Goal: Complete application form

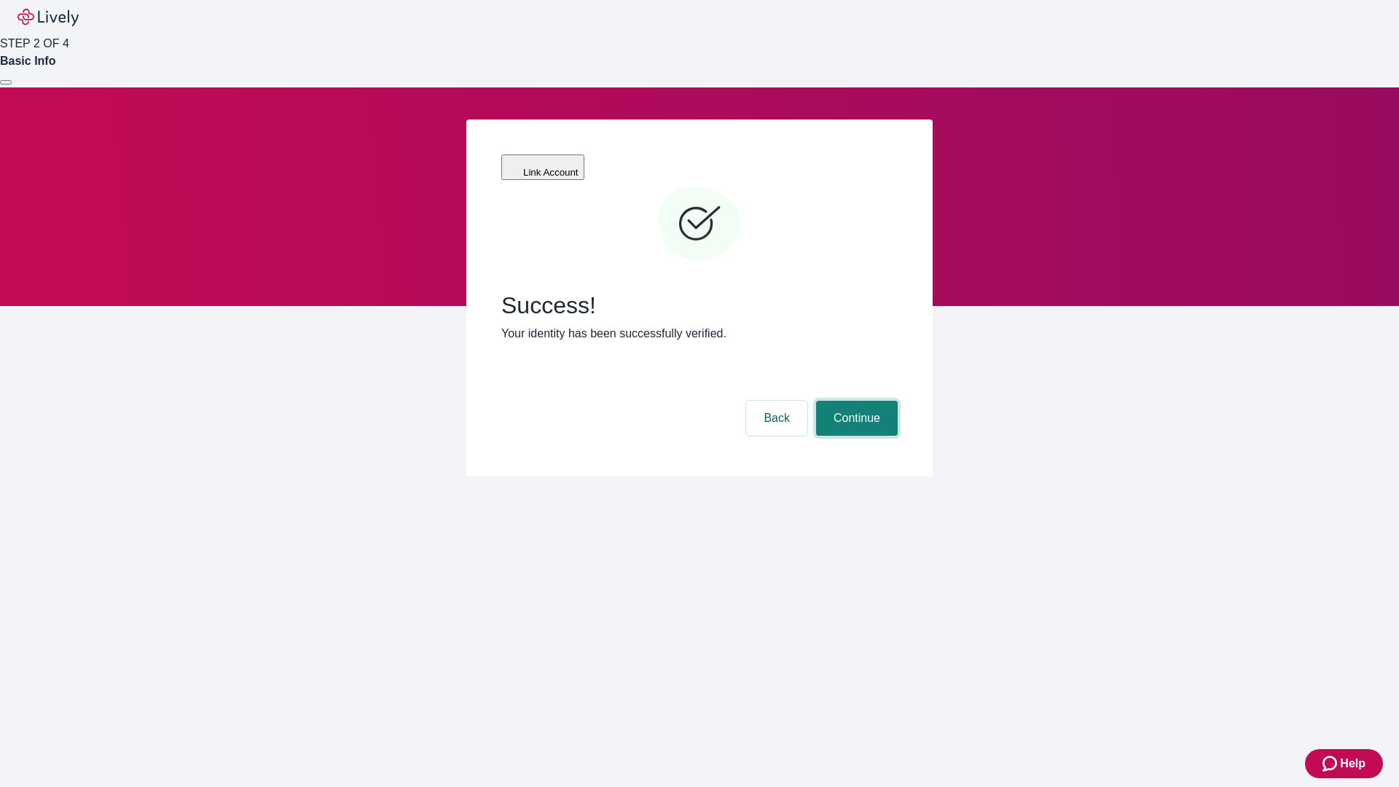
click at [855, 401] on button "Continue" at bounding box center [857, 418] width 82 height 35
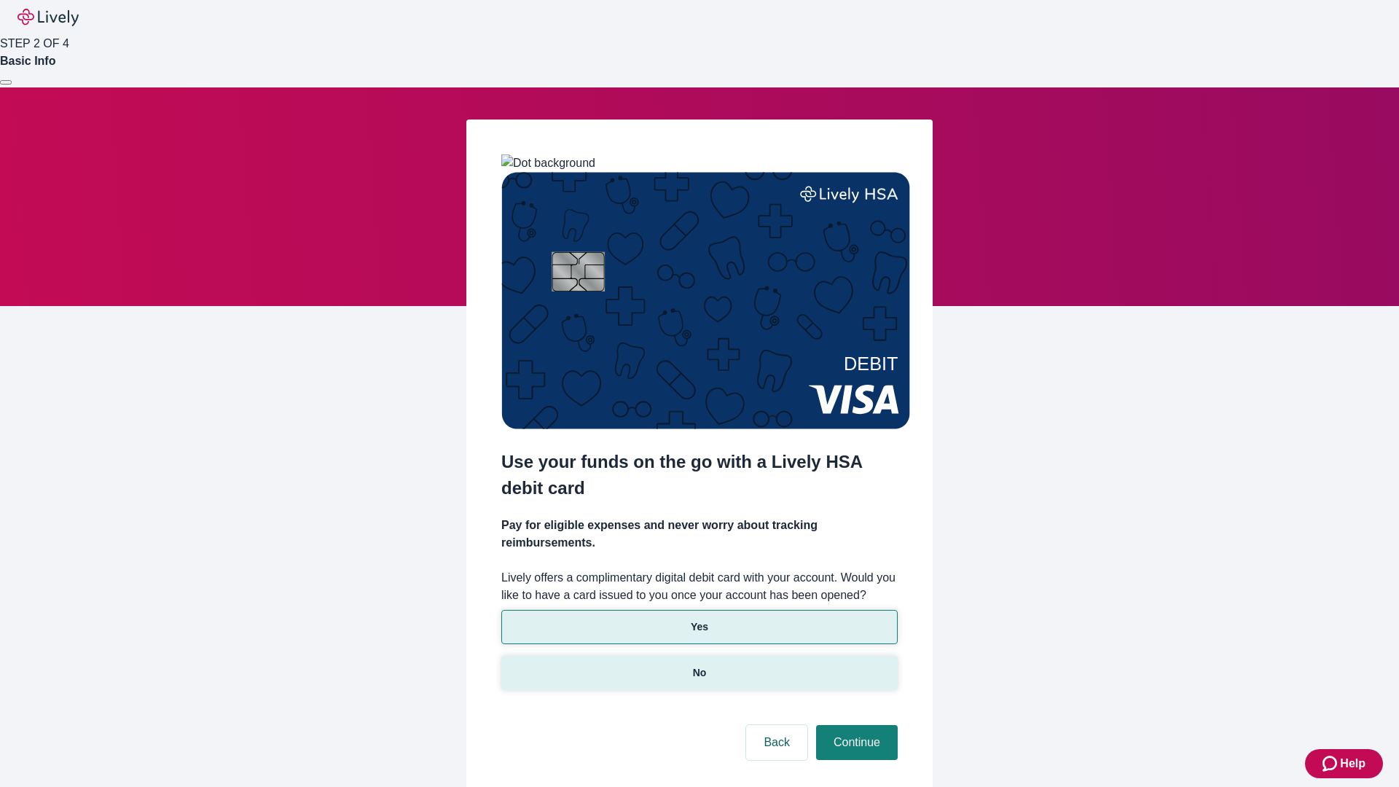
click at [699, 665] on p "No" at bounding box center [700, 672] width 14 height 15
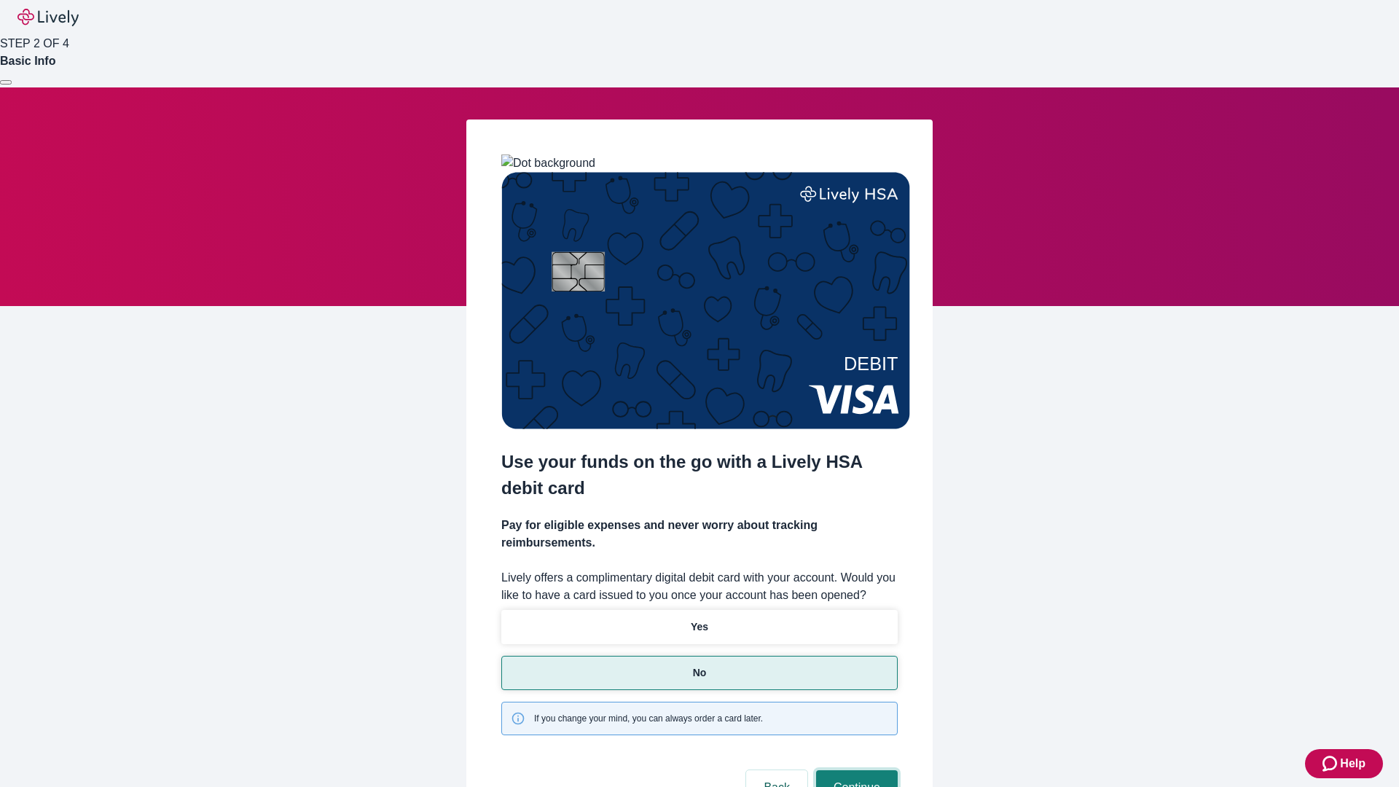
click at [855, 770] on button "Continue" at bounding box center [857, 787] width 82 height 35
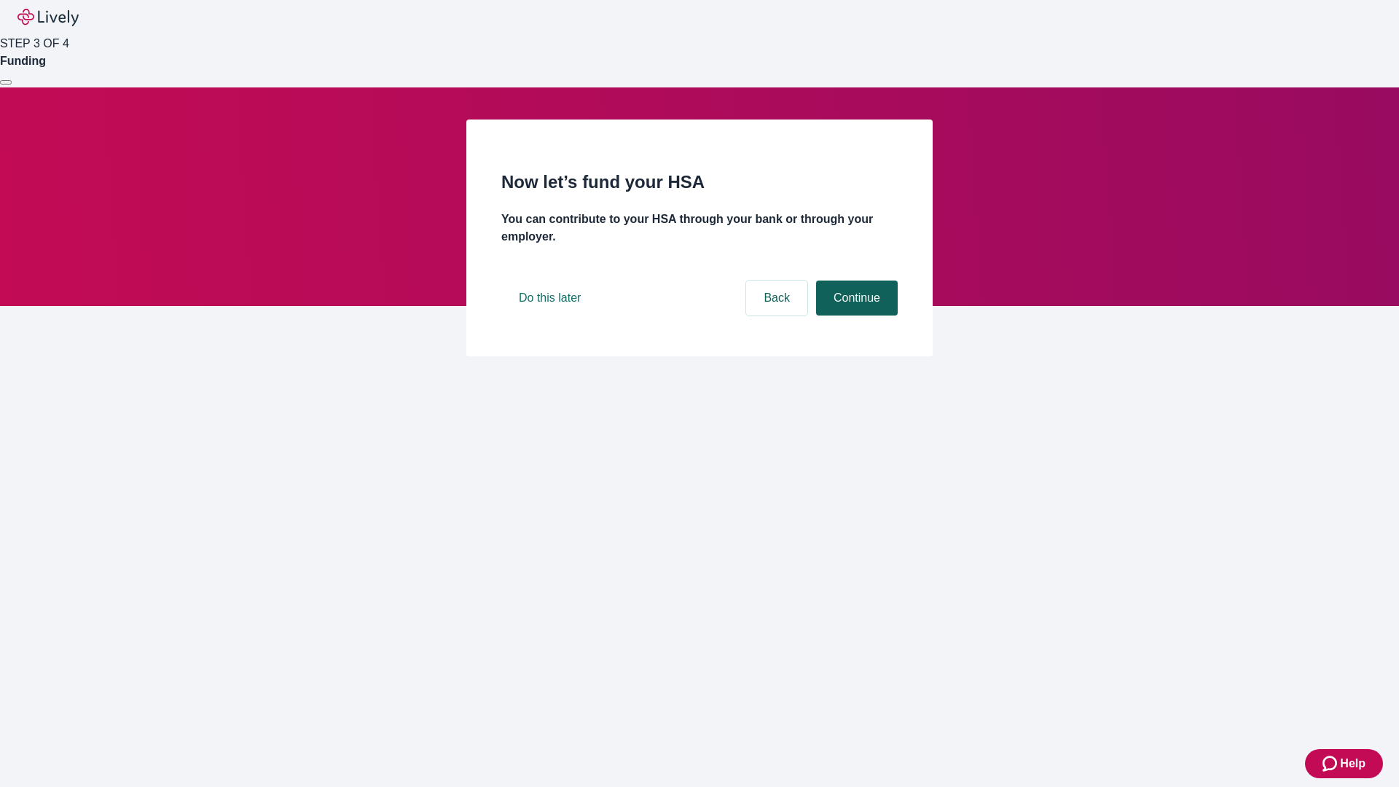
click at [855, 315] on button "Continue" at bounding box center [857, 297] width 82 height 35
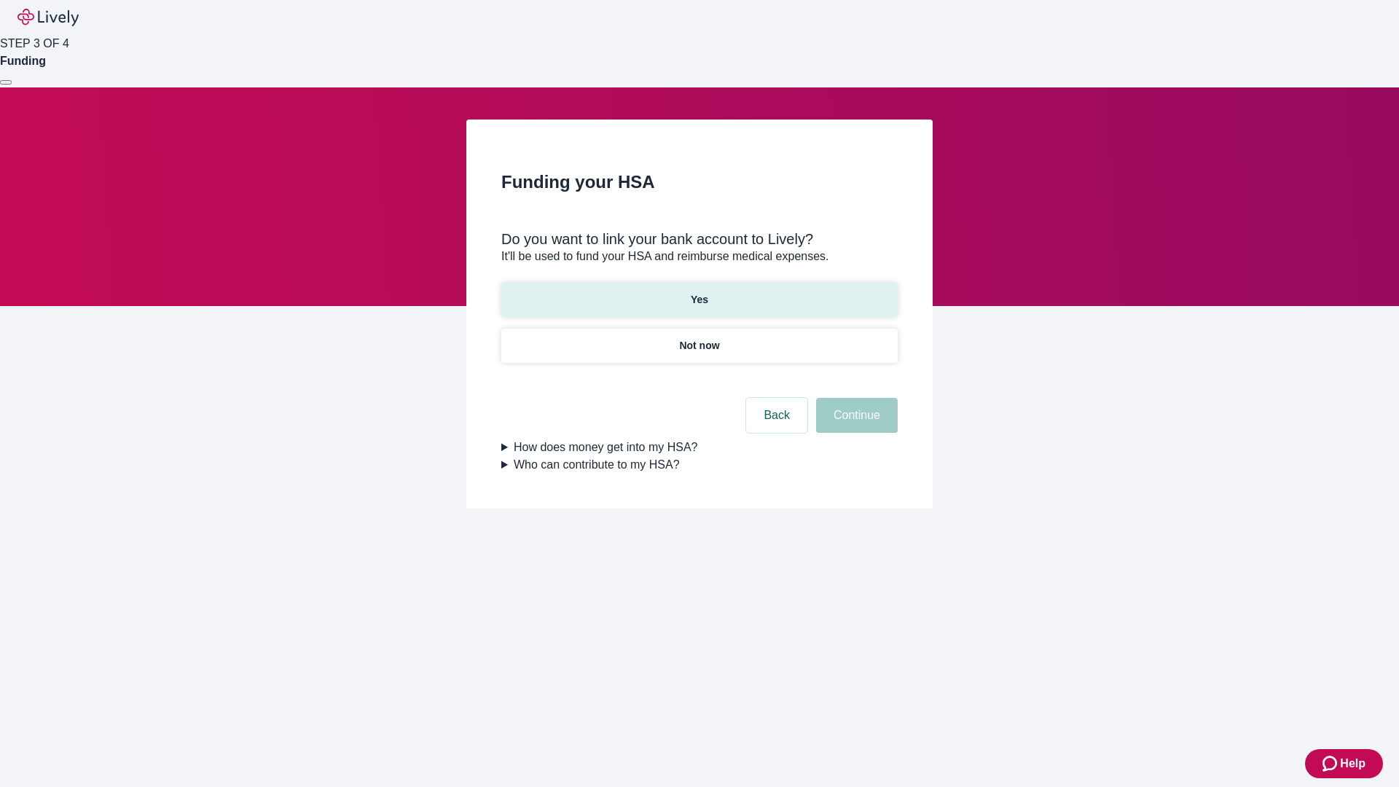
click at [699, 292] on p "Yes" at bounding box center [699, 299] width 17 height 15
click at [855, 398] on button "Continue" at bounding box center [857, 415] width 82 height 35
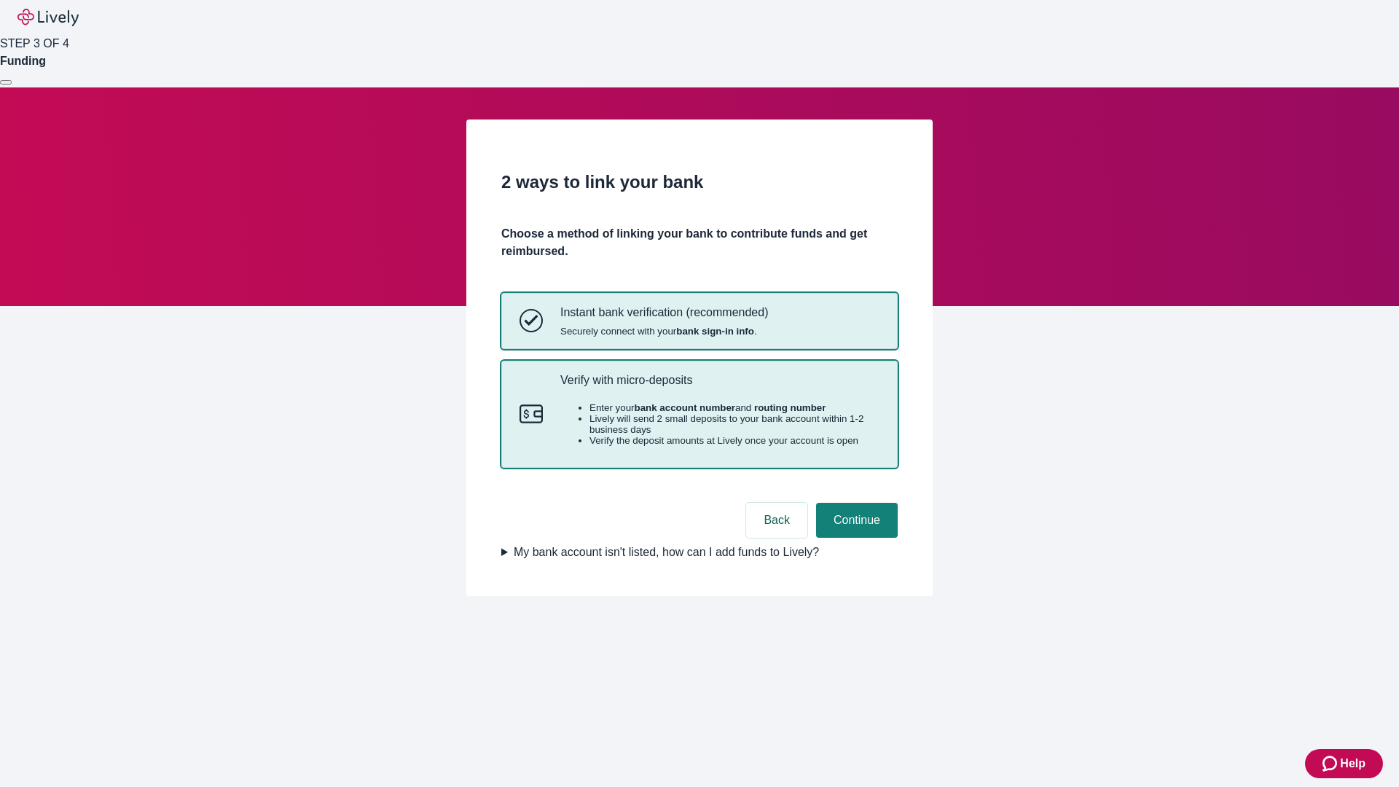
click at [719, 387] on p "Verify with micro-deposits" at bounding box center [719, 380] width 319 height 14
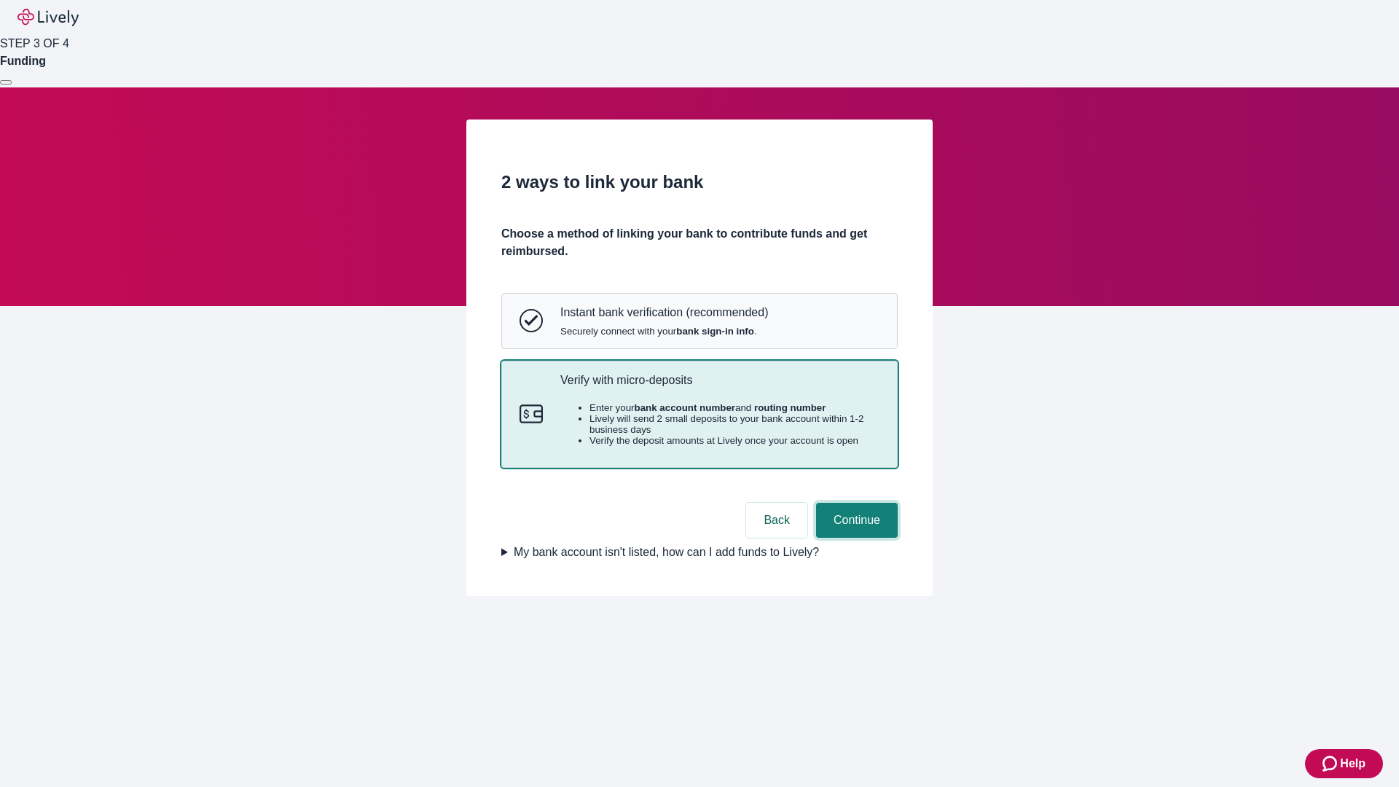
click at [855, 538] on button "Continue" at bounding box center [857, 520] width 82 height 35
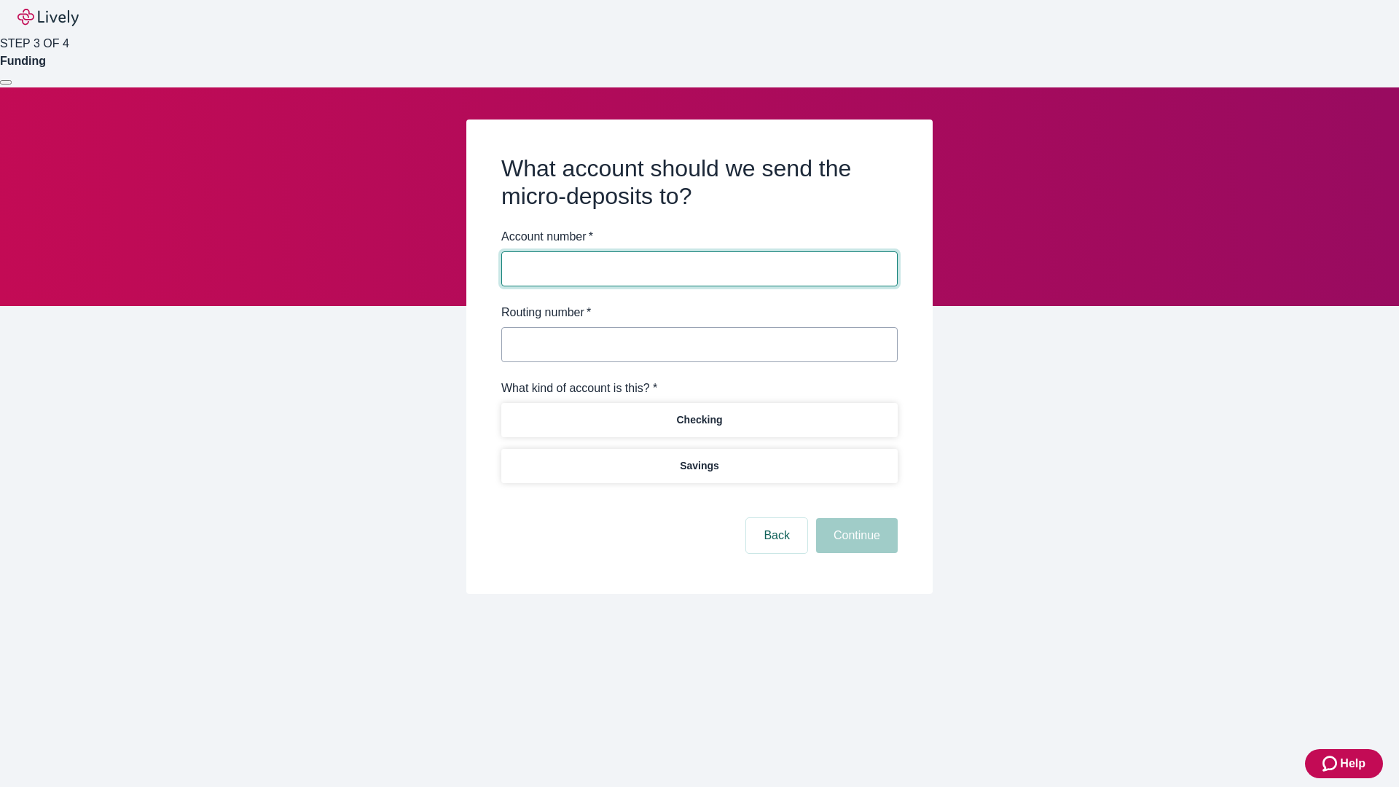
type input "122000661"
